Goal: Navigation & Orientation: Go to known website

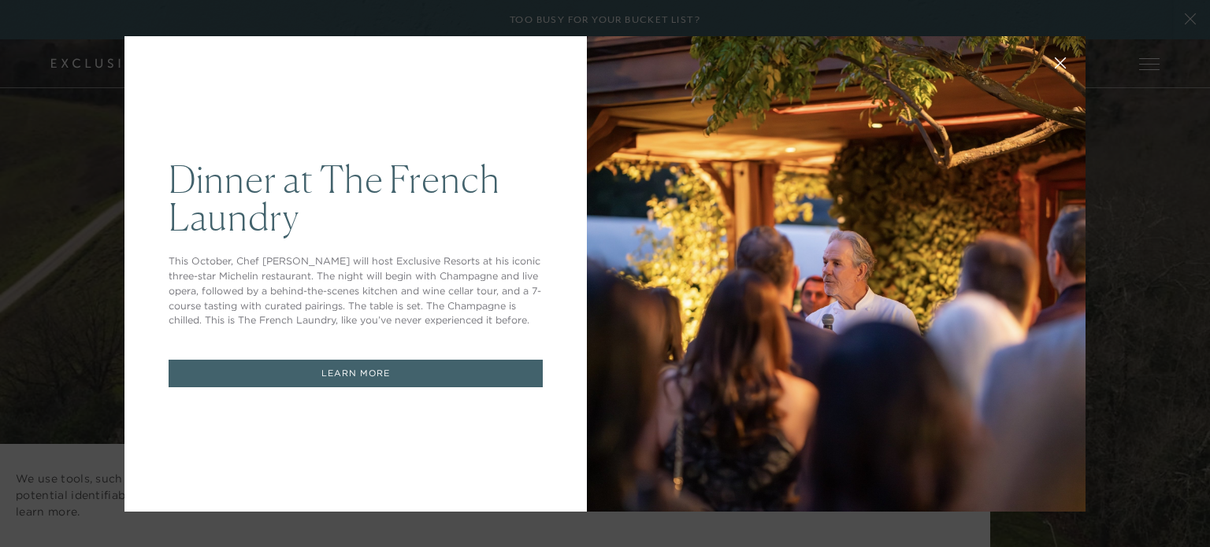
click at [1055, 64] on icon at bounding box center [1061, 63] width 12 height 12
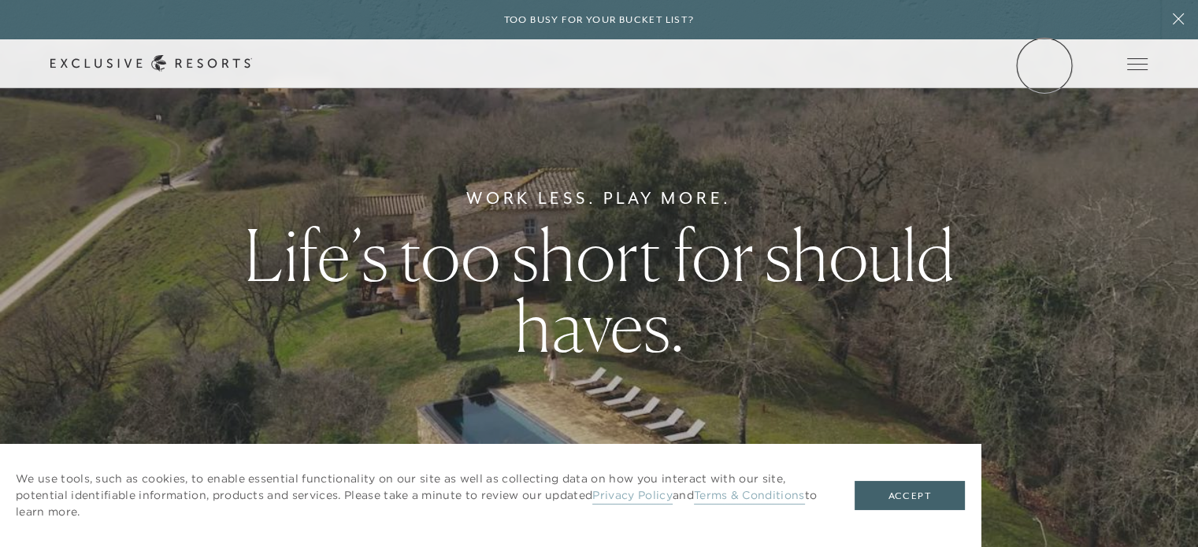
click at [0, 0] on link "Member Login" at bounding box center [0, 0] width 0 height 0
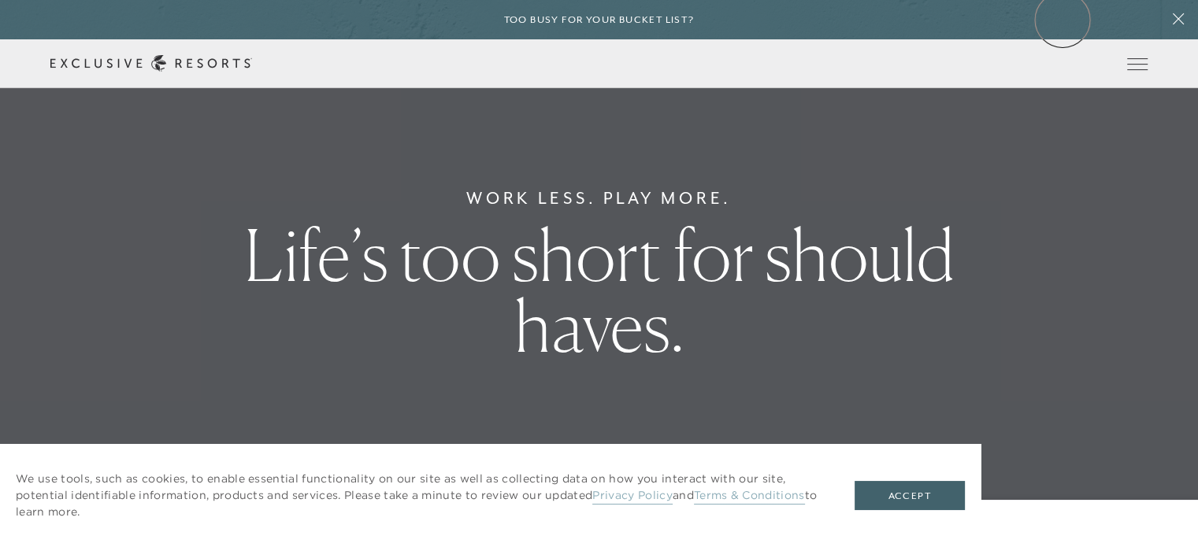
click at [1065, 16] on div "Too busy for your bucket list?" at bounding box center [599, 19] width 1198 height 39
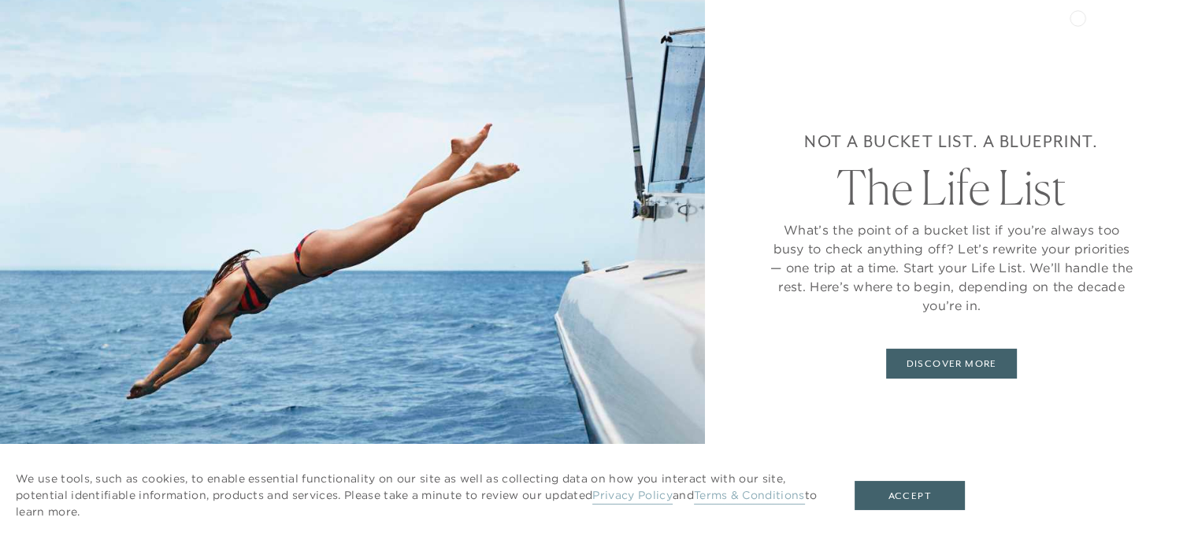
click at [1078, 17] on div "Not a bucket list. A blueprint. The Life List What’s the point of a bucket list…" at bounding box center [951, 273] width 493 height 547
click at [912, 492] on button "Accept" at bounding box center [910, 496] width 110 height 30
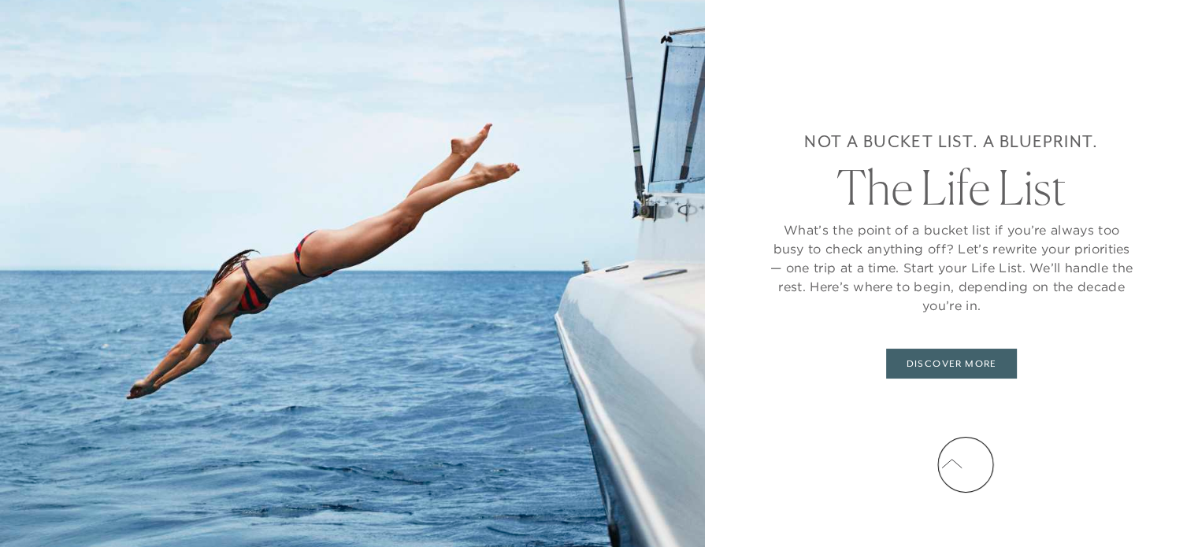
click at [963, 464] on icon at bounding box center [951, 464] width 21 height 13
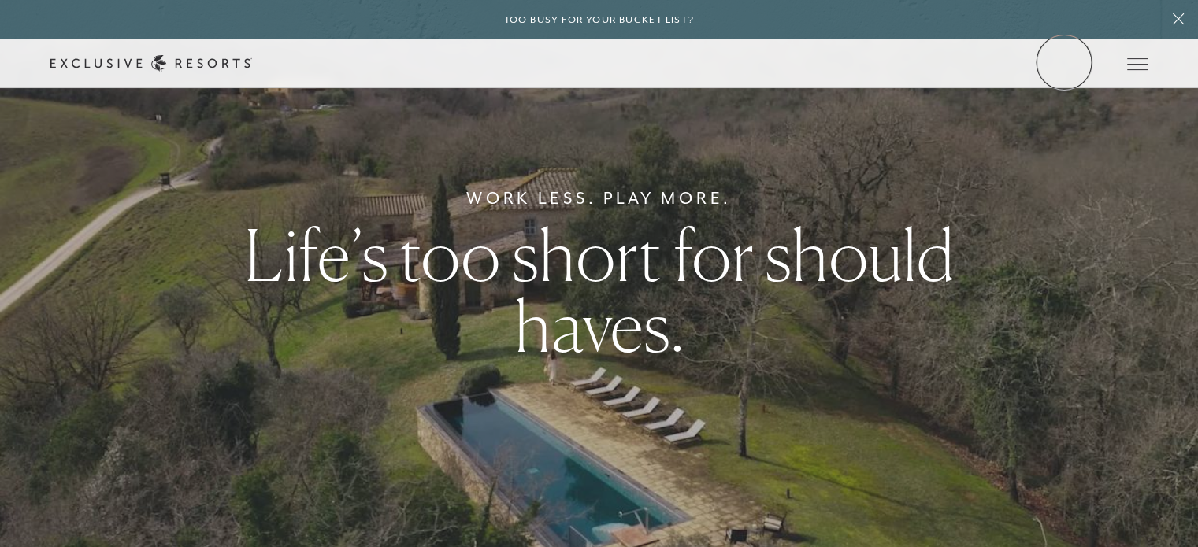
click at [0, 0] on link "Member Login" at bounding box center [0, 0] width 0 height 0
